Goal: Transaction & Acquisition: Download file/media

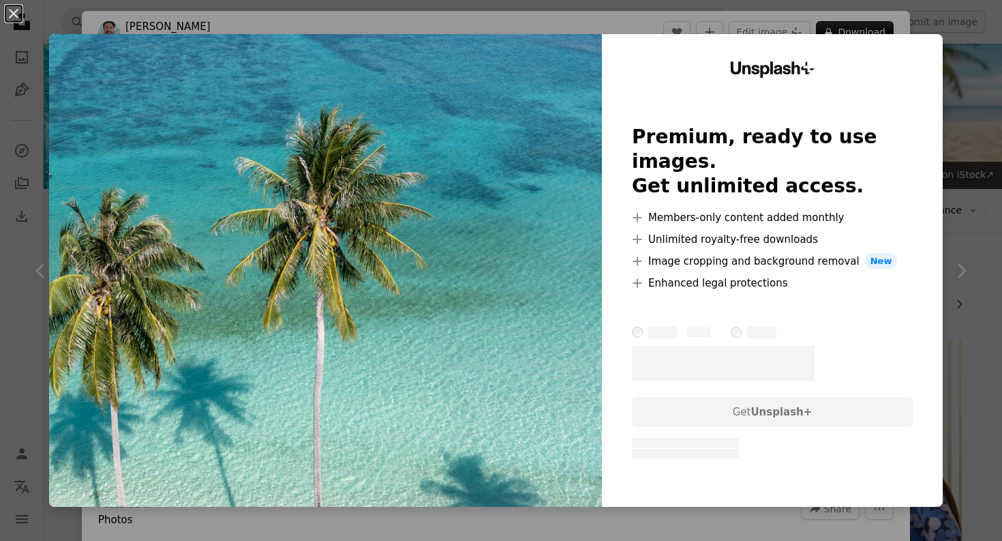
scroll to position [2179, 0]
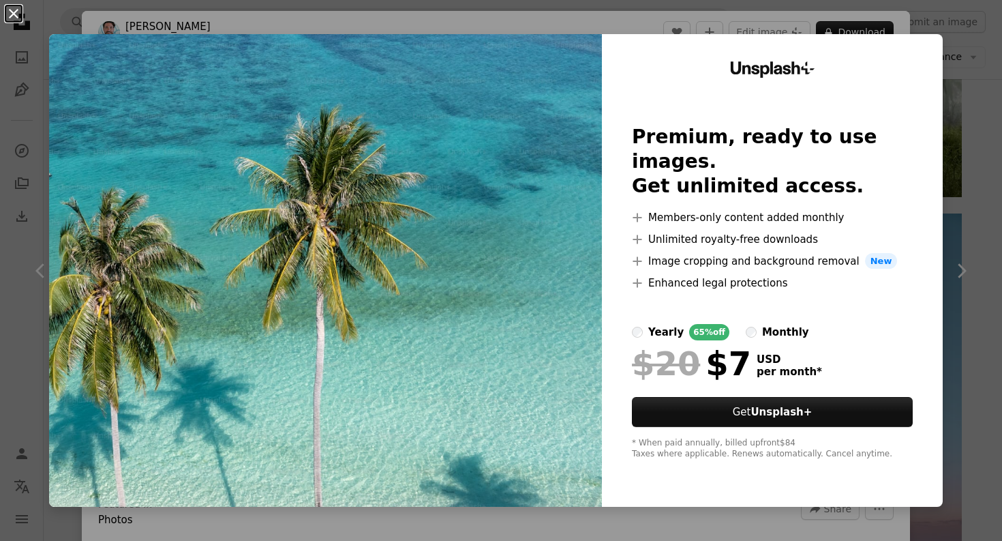
click at [16, 16] on button "An X shape" at bounding box center [13, 13] width 16 height 16
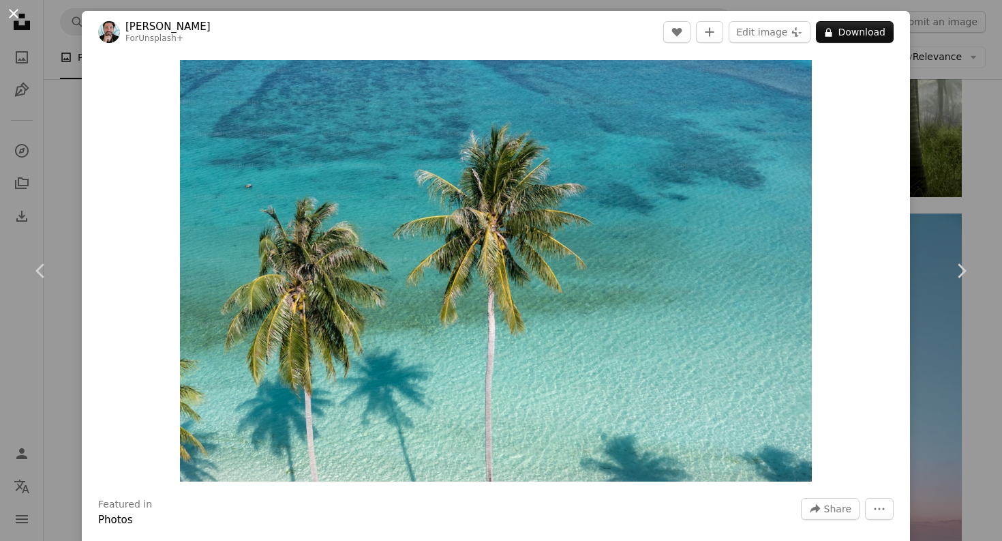
click at [12, 16] on button "An X shape" at bounding box center [13, 13] width 16 height 16
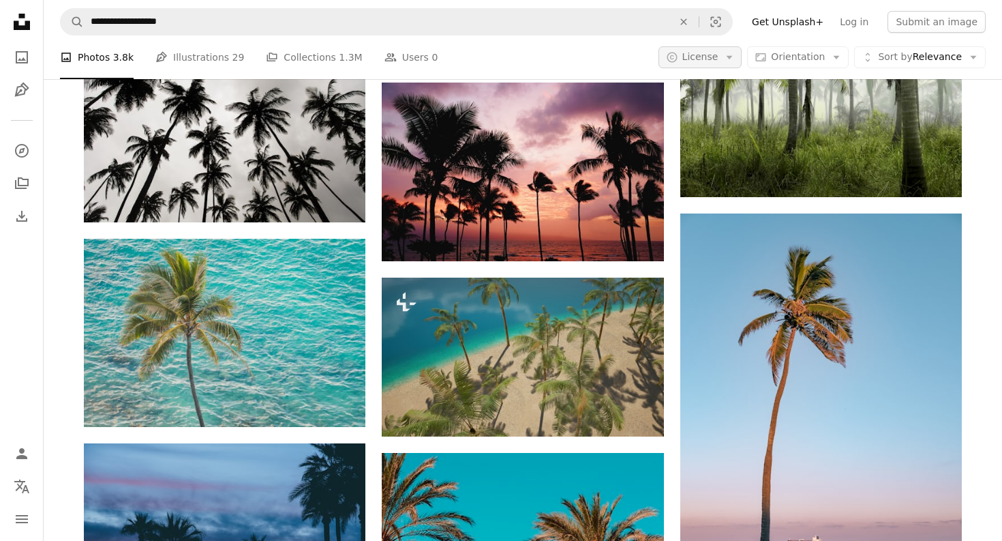
click at [709, 53] on span "License" at bounding box center [700, 56] width 36 height 11
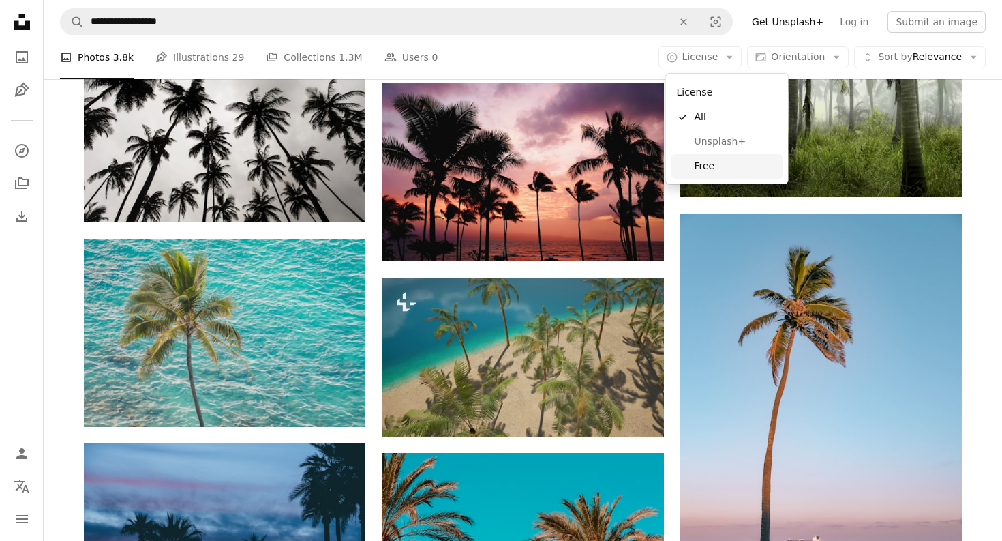
click at [705, 159] on span "Free" at bounding box center [736, 166] width 83 height 14
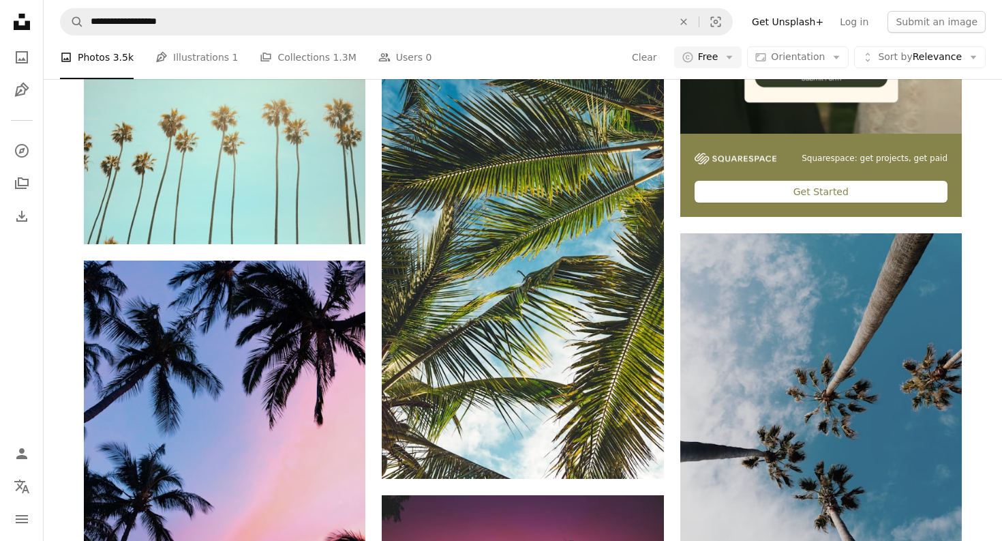
scroll to position [491, 0]
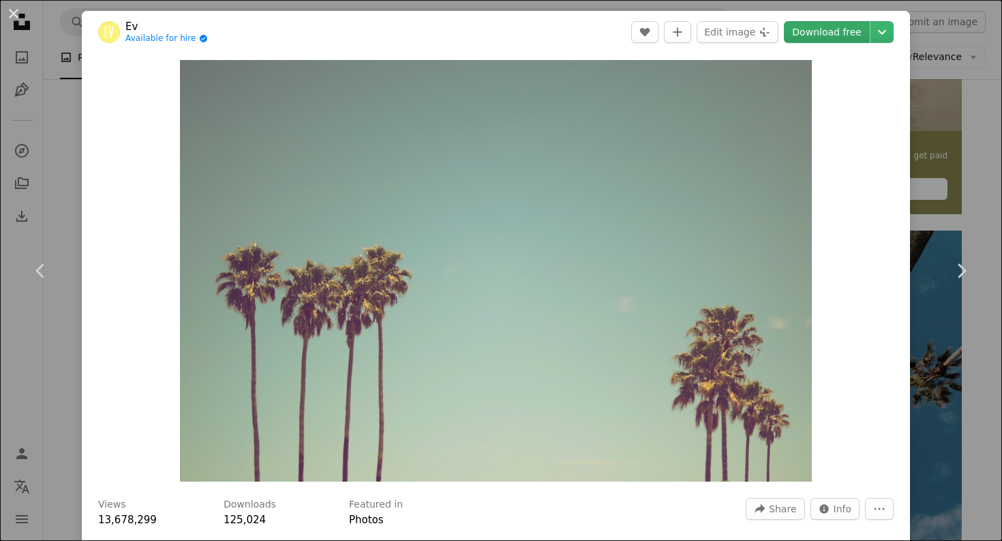
click at [840, 22] on link "Download free" at bounding box center [827, 32] width 86 height 22
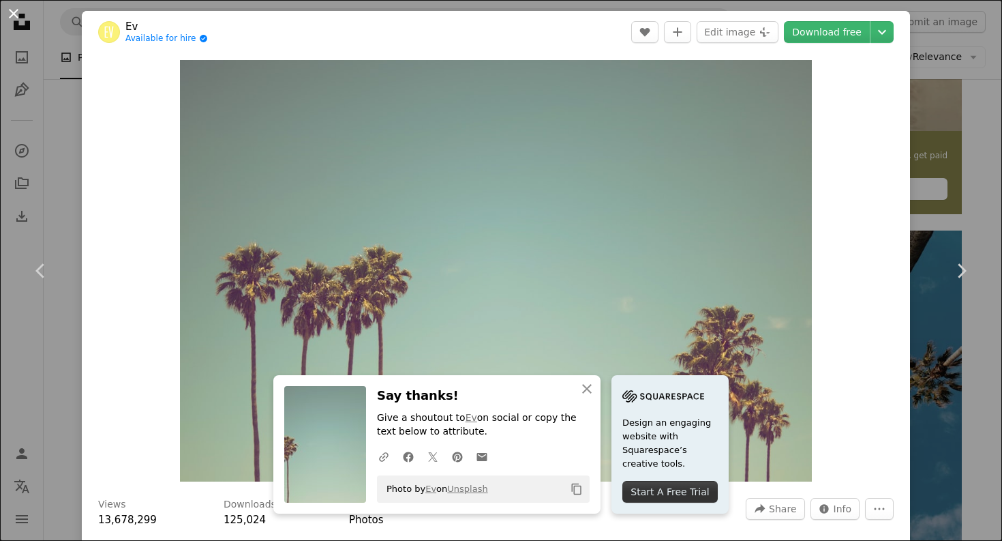
click at [14, 11] on button "An X shape" at bounding box center [13, 13] width 16 height 16
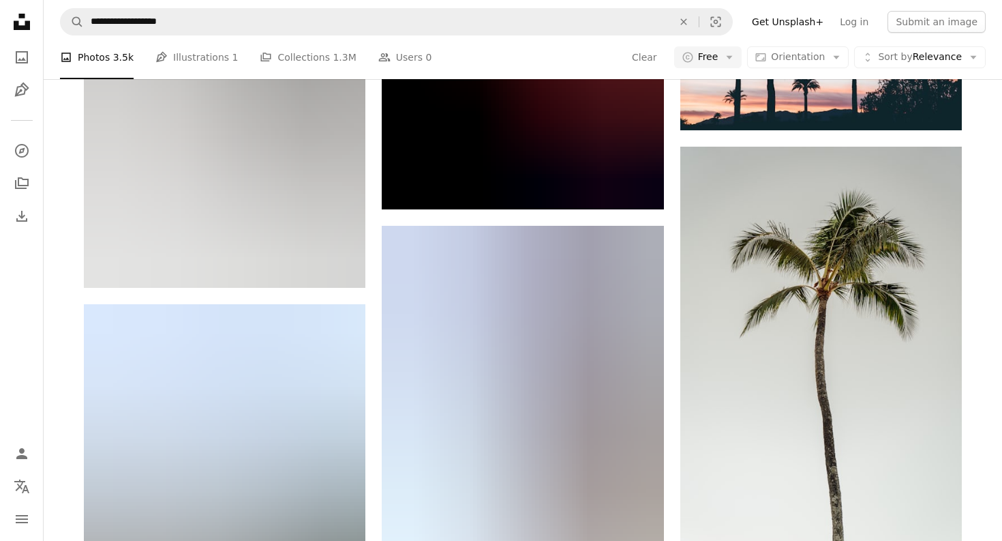
scroll to position [2775, 0]
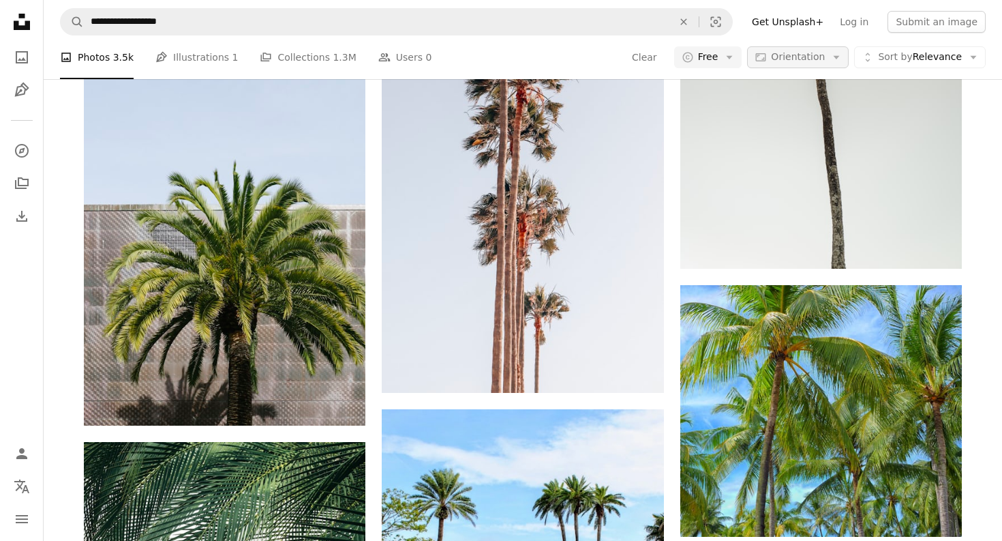
click at [812, 55] on span "Orientation" at bounding box center [798, 56] width 54 height 11
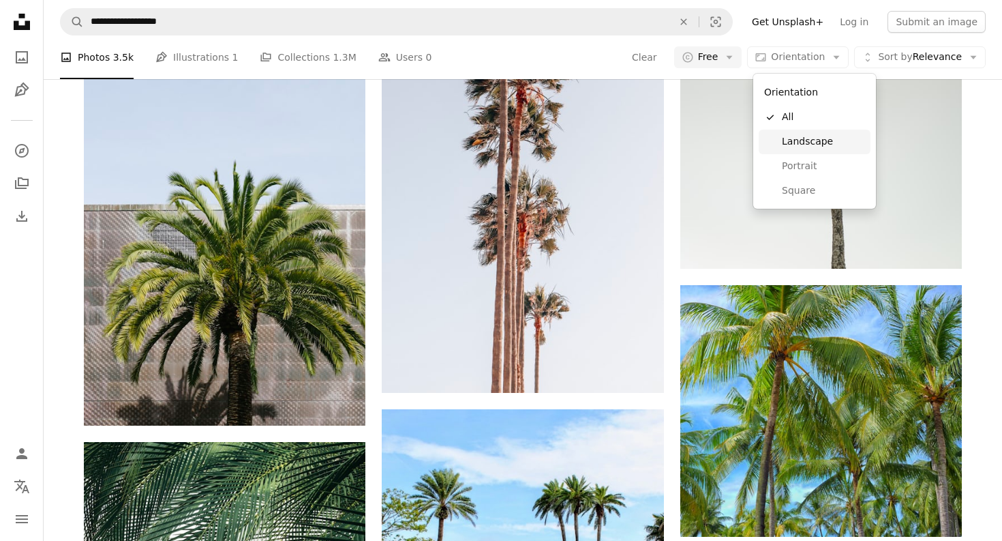
click at [806, 142] on span "Landscape" at bounding box center [823, 142] width 83 height 14
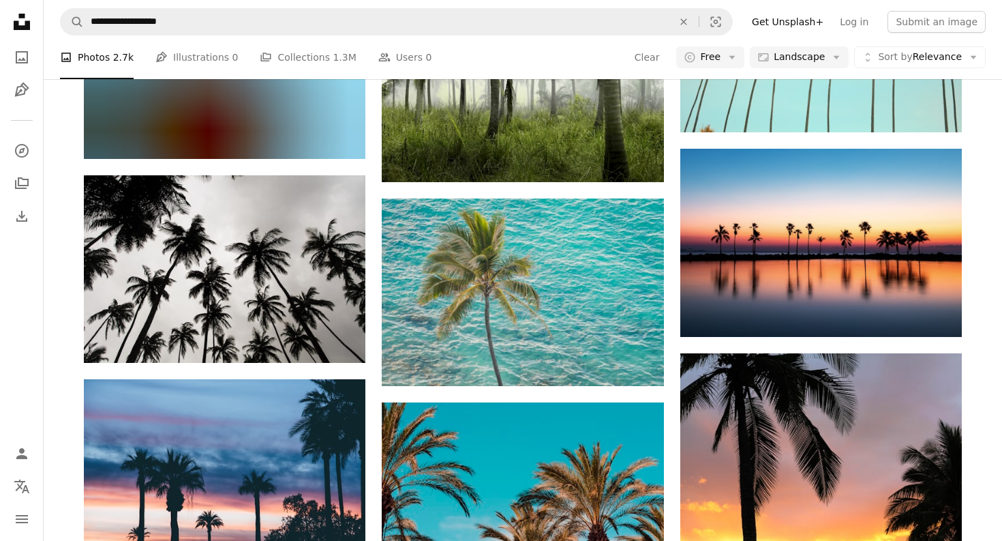
scroll to position [975, 0]
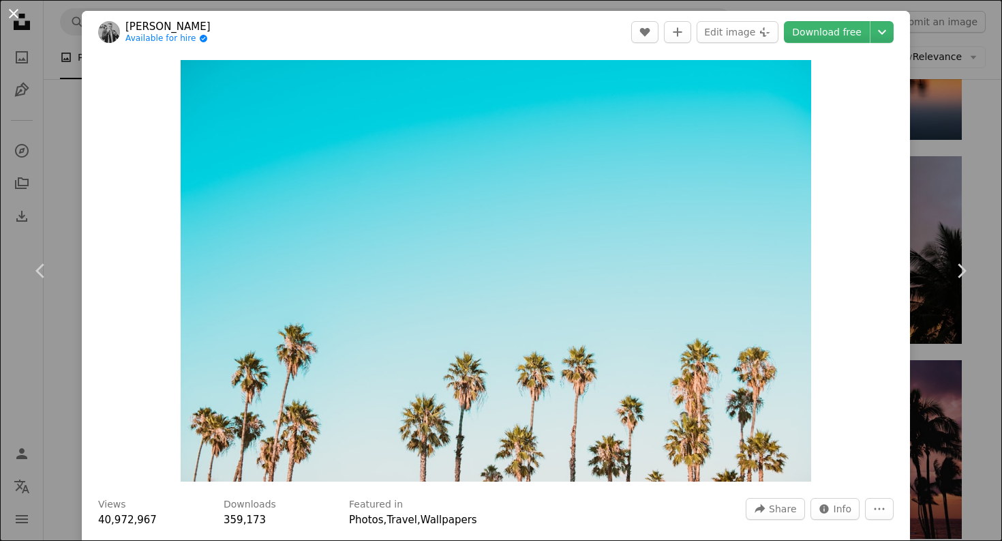
click at [6, 15] on button "An X shape" at bounding box center [13, 13] width 16 height 16
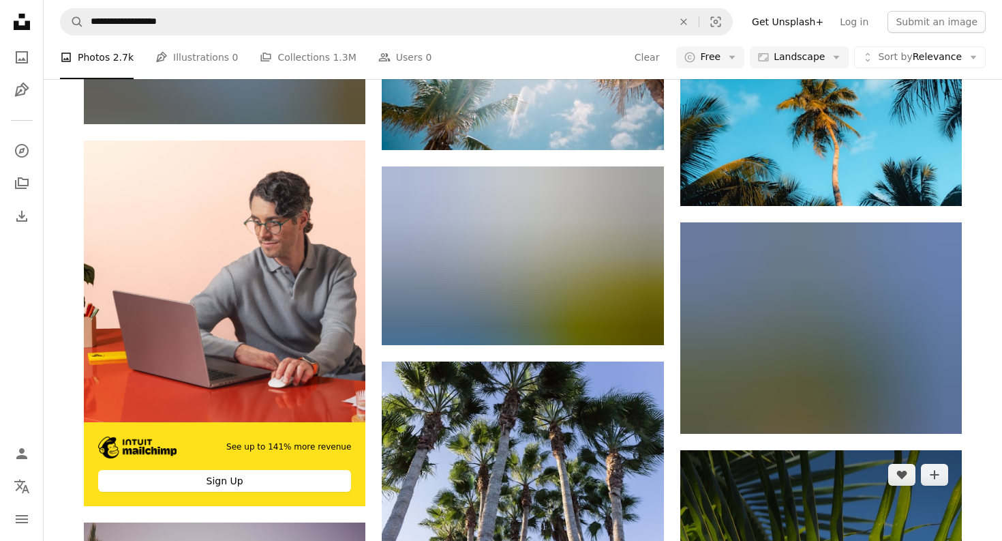
scroll to position [2110, 0]
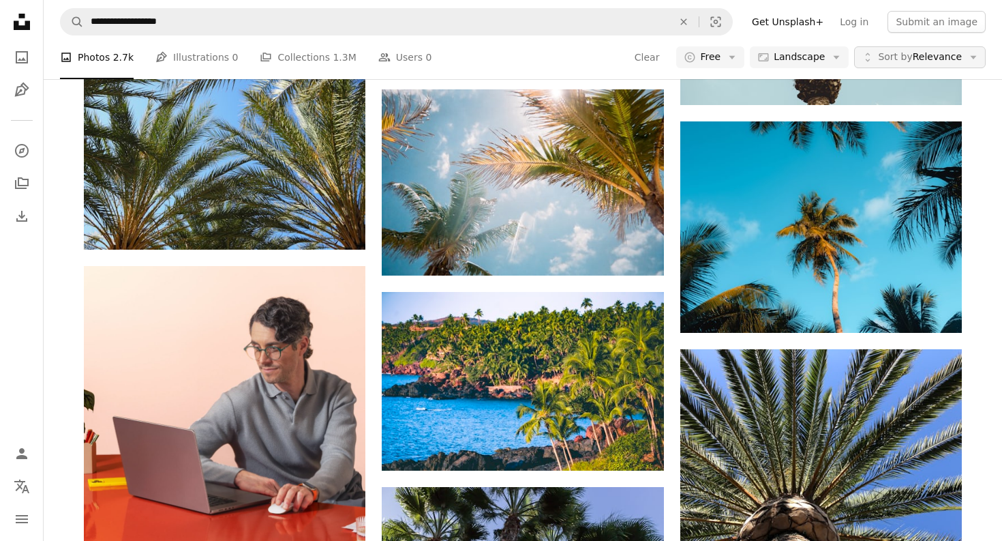
click at [872, 51] on icon "Unfold" at bounding box center [868, 57] width 12 height 12
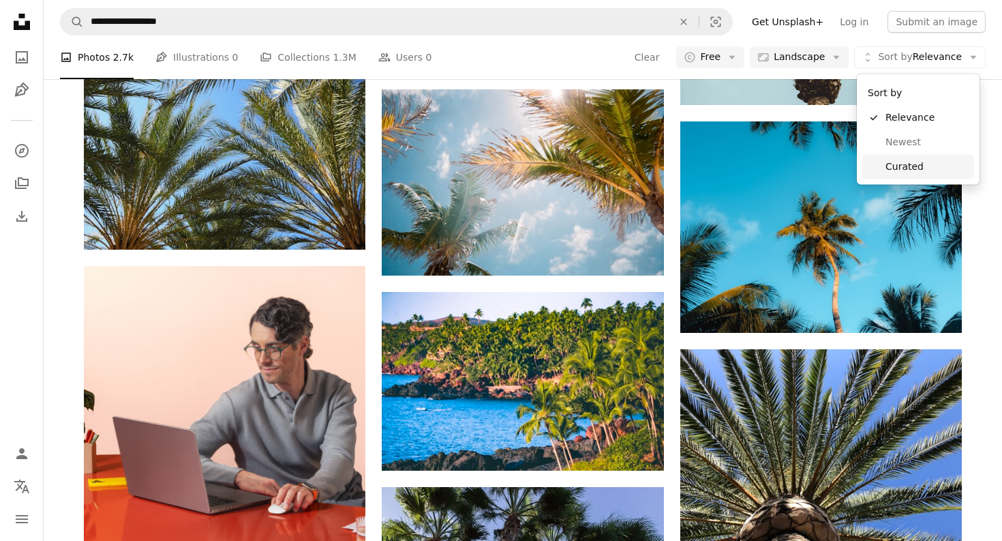
click at [892, 167] on span "Curated" at bounding box center [926, 166] width 83 height 14
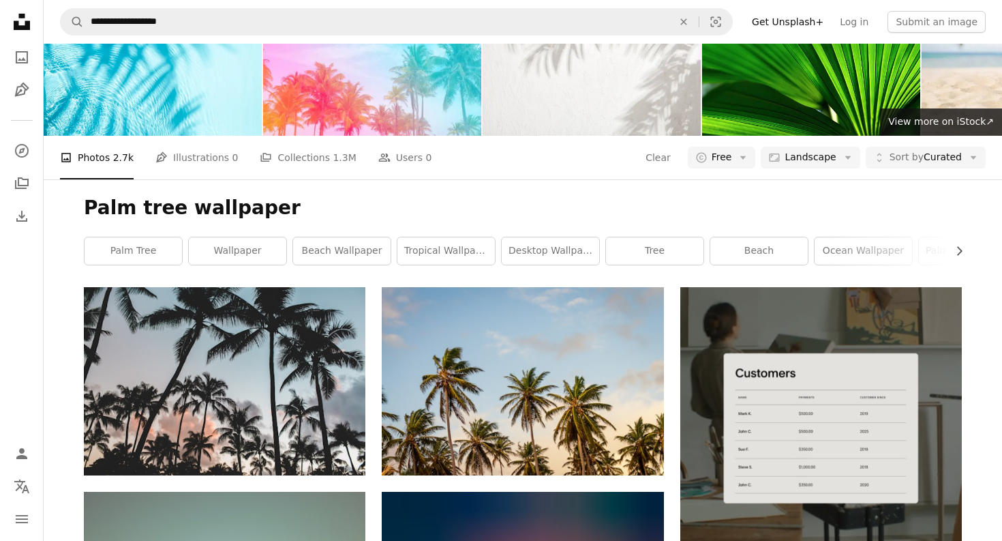
scroll to position [56, 0]
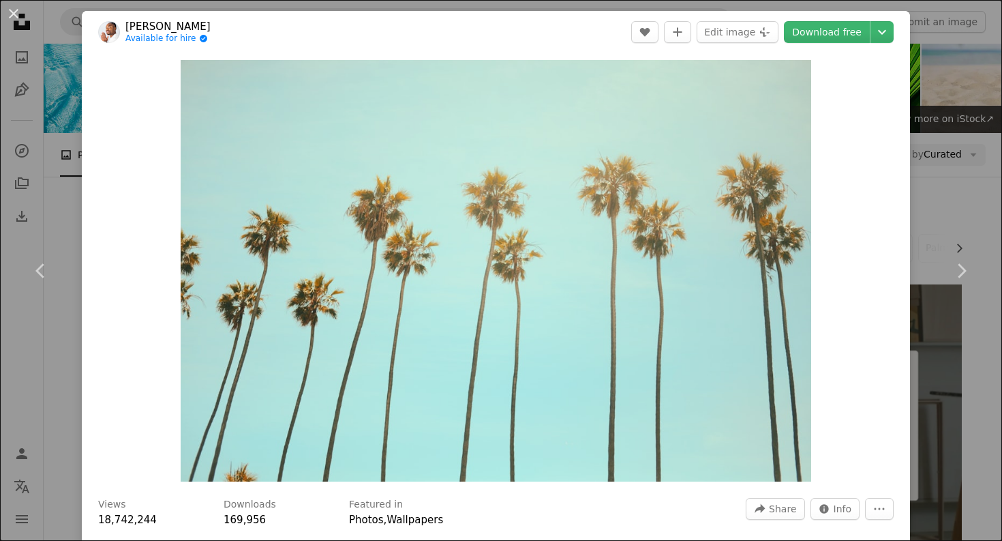
click at [929, 100] on div "An X shape Chevron left Chevron right [PERSON_NAME] Available for hire A checkm…" at bounding box center [501, 270] width 1002 height 541
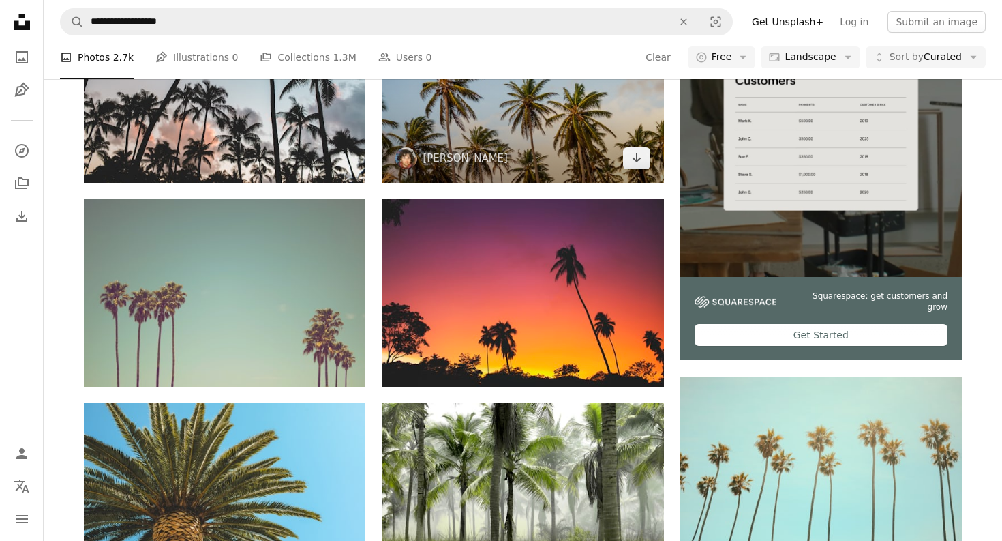
scroll to position [348, 0]
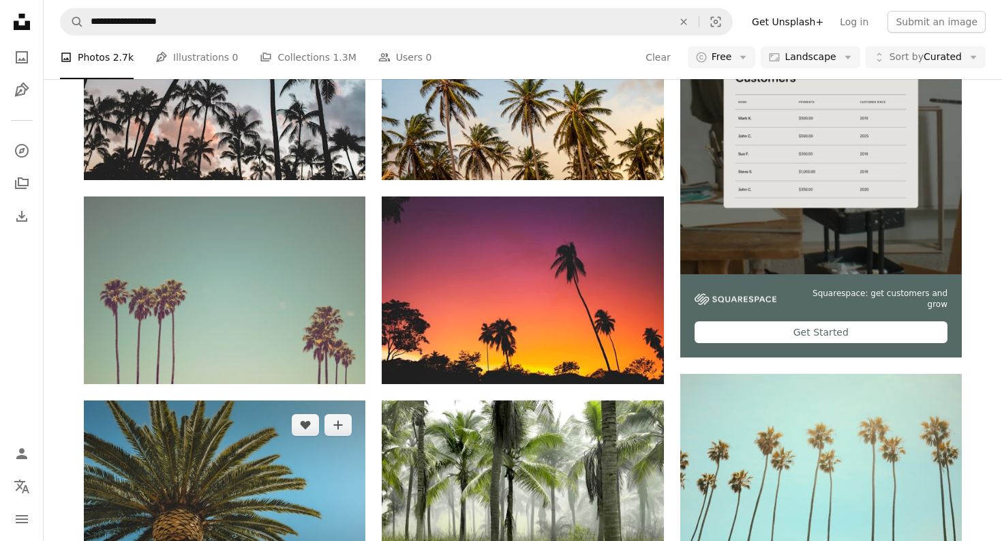
click at [136, 400] on img at bounding box center [224, 493] width 281 height 187
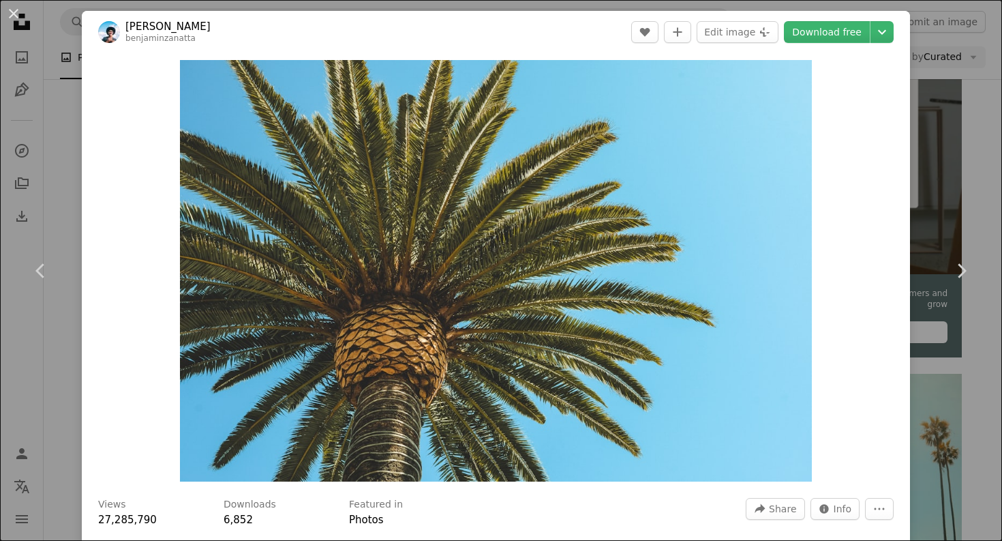
click at [29, 349] on div "An X shape Chevron left Chevron right [PERSON_NAME] benjaminzanatta A heart A p…" at bounding box center [501, 270] width 1002 height 541
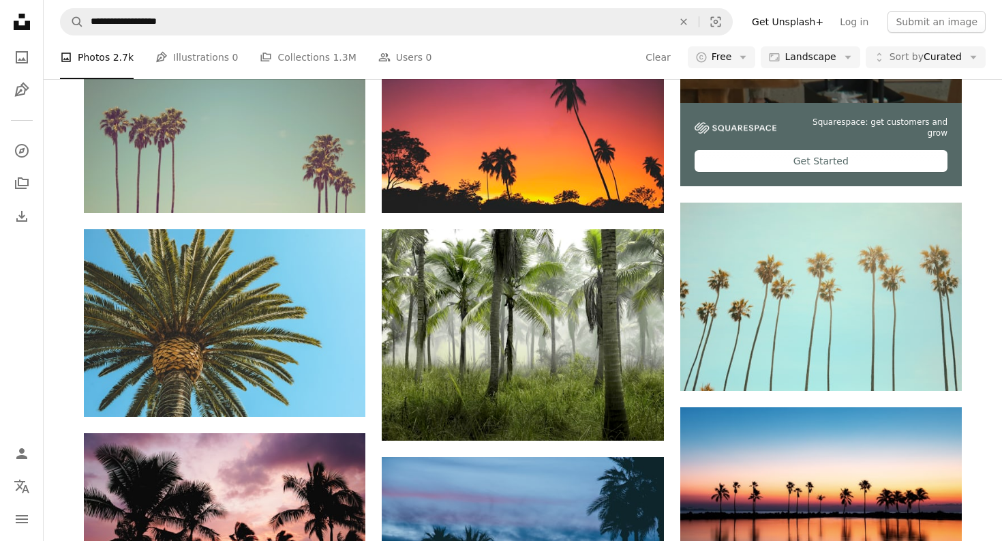
scroll to position [695, 0]
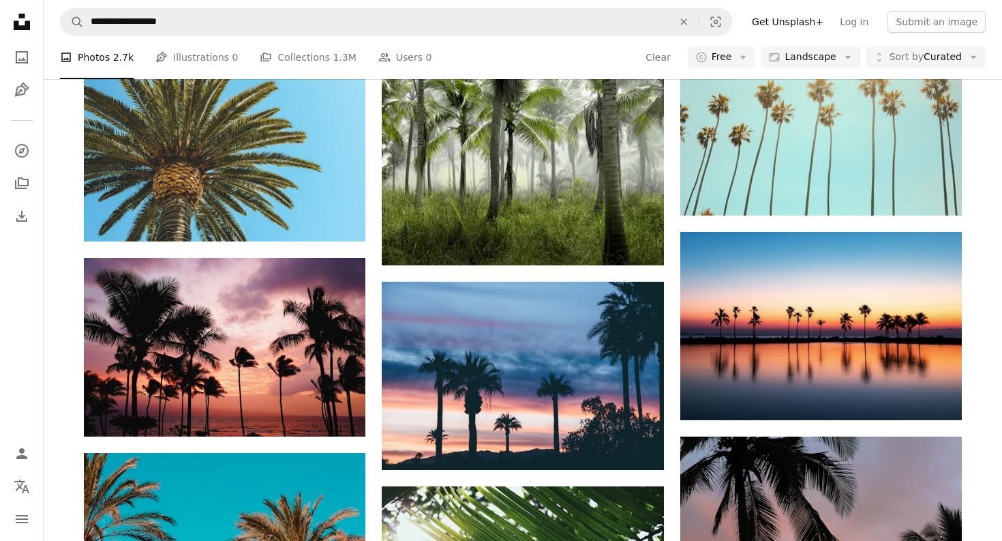
click at [29, 349] on nav "Unsplash logo Unsplash Home A photo Pen Tool A compass A stack of folders Downl…" at bounding box center [22, 270] width 44 height 541
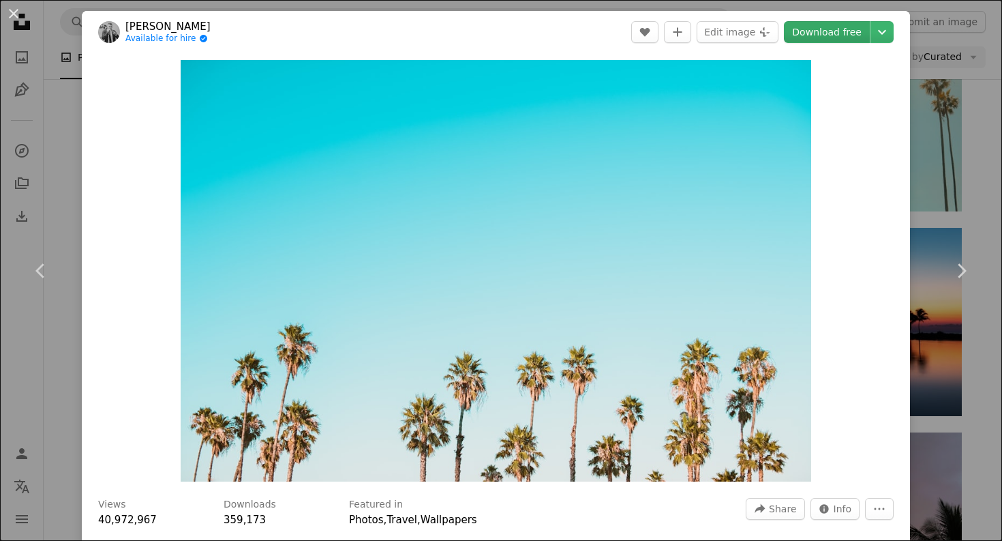
click at [832, 32] on link "Download free" at bounding box center [827, 32] width 86 height 22
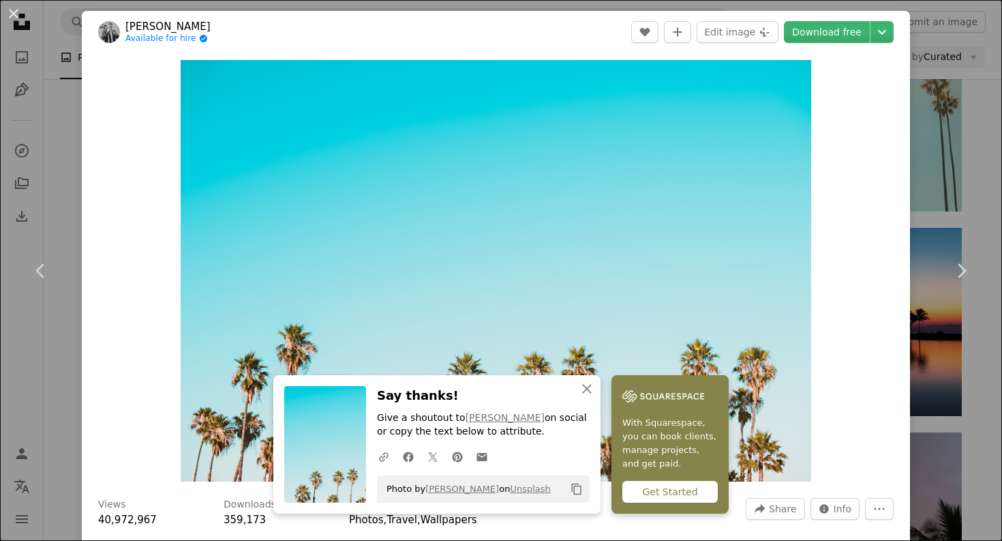
click at [37, 378] on div "An X shape Chevron left Chevron right An X shape Close Say thanks! Give a shout…" at bounding box center [501, 270] width 1002 height 541
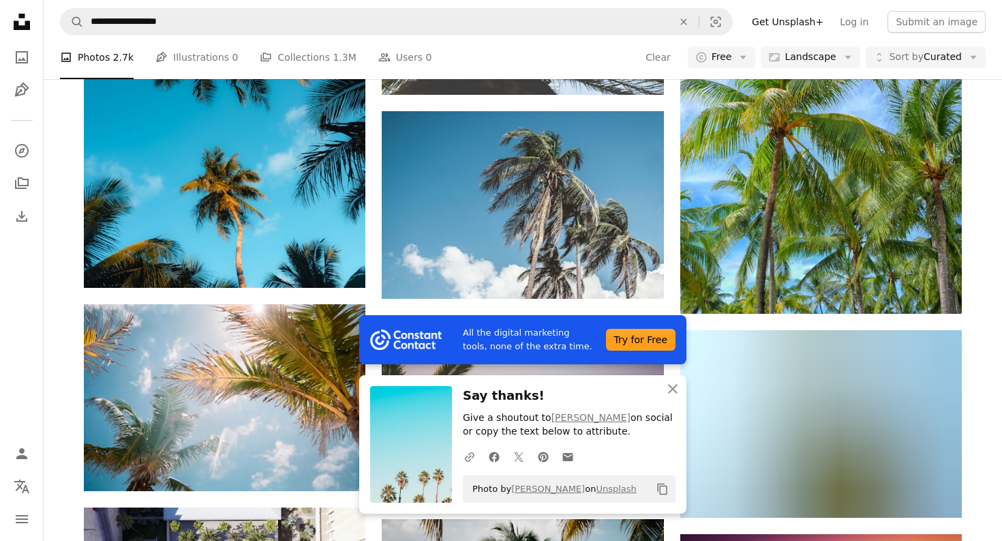
scroll to position [1548, 0]
